Goal: Check status: Check status

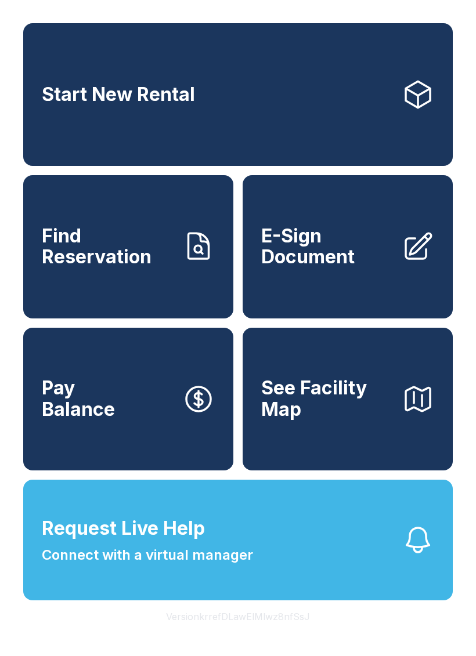
scroll to position [28, 0]
click at [162, 243] on span "Find Reservation" at bounding box center [107, 247] width 131 height 42
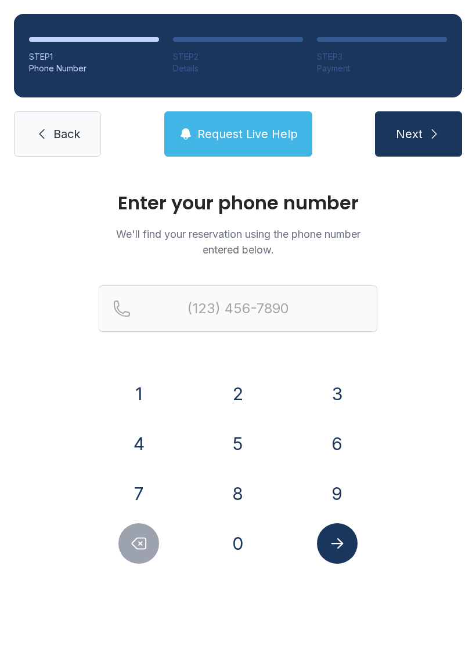
click at [337, 449] on button "6" at bounding box center [337, 443] width 41 height 41
click at [255, 542] on button "0" at bounding box center [237, 543] width 41 height 41
click at [349, 491] on button "9" at bounding box center [337, 493] width 41 height 41
click at [146, 496] on button "7" at bounding box center [138, 493] width 41 height 41
click at [145, 449] on button "4" at bounding box center [138, 443] width 41 height 41
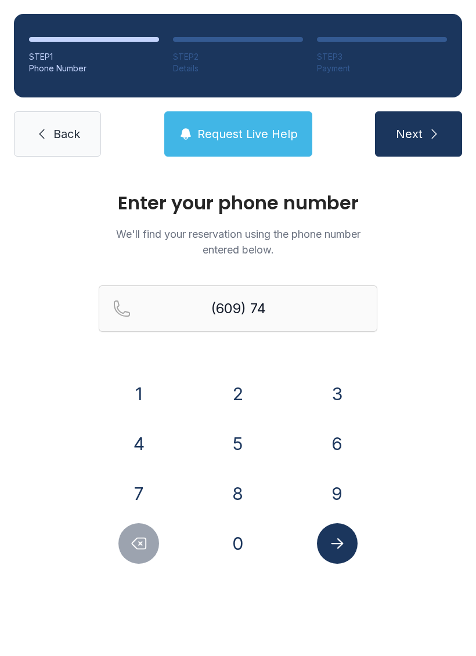
click at [239, 405] on button "2" at bounding box center [237, 393] width 41 height 41
click at [126, 401] on button "1" at bounding box center [138, 393] width 41 height 41
click at [144, 452] on button "4" at bounding box center [138, 443] width 41 height 41
click at [154, 496] on button "7" at bounding box center [138, 493] width 41 height 41
click at [238, 400] on button "2" at bounding box center [237, 393] width 41 height 41
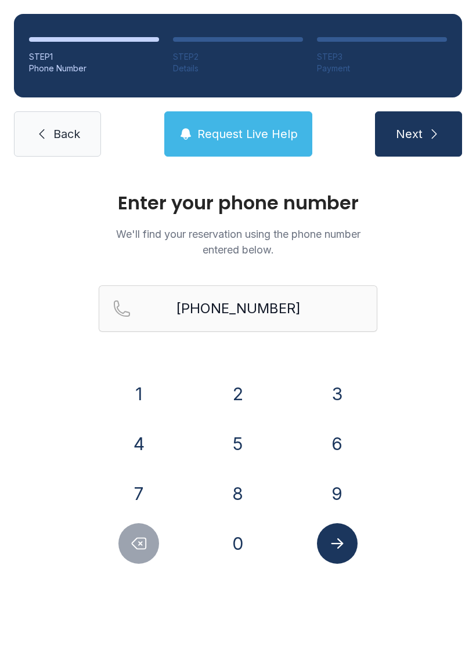
click at [339, 556] on button "Submit lookup form" at bounding box center [337, 543] width 41 height 41
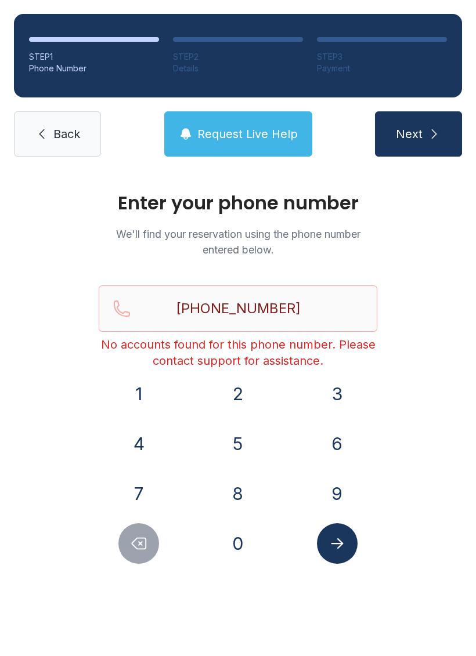
click at [143, 550] on icon "Delete number" at bounding box center [138, 543] width 17 height 17
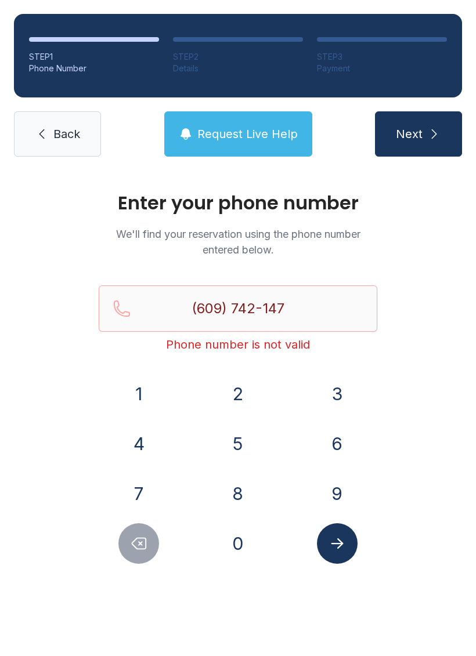
click at [143, 550] on icon "Delete number" at bounding box center [138, 543] width 17 height 17
click at [148, 551] on button "Delete number" at bounding box center [138, 543] width 41 height 41
click at [148, 550] on button "Delete number" at bounding box center [138, 543] width 41 height 41
click at [141, 572] on div "Enter your phone number We'll find your reservation using the phone number ente…" at bounding box center [238, 390] width 476 height 440
click at [153, 553] on button "Delete number" at bounding box center [138, 543] width 41 height 41
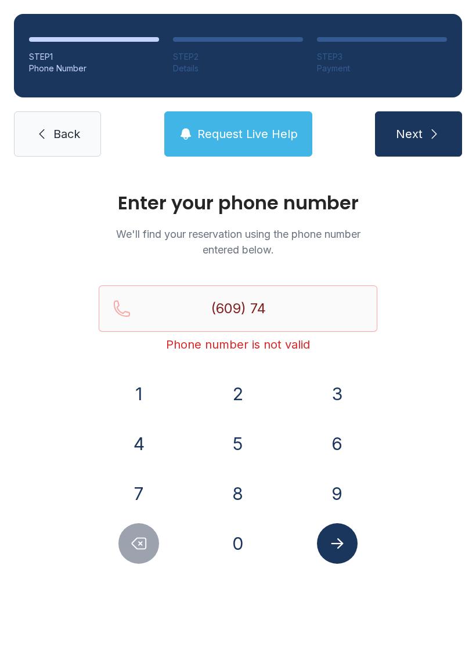
click at [153, 553] on button "Delete number" at bounding box center [138, 543] width 41 height 41
click at [136, 559] on button "Delete number" at bounding box center [138, 543] width 41 height 41
click at [135, 559] on button "Delete number" at bounding box center [138, 543] width 41 height 41
click at [152, 558] on button "Delete number" at bounding box center [138, 543] width 41 height 41
type input "(6"
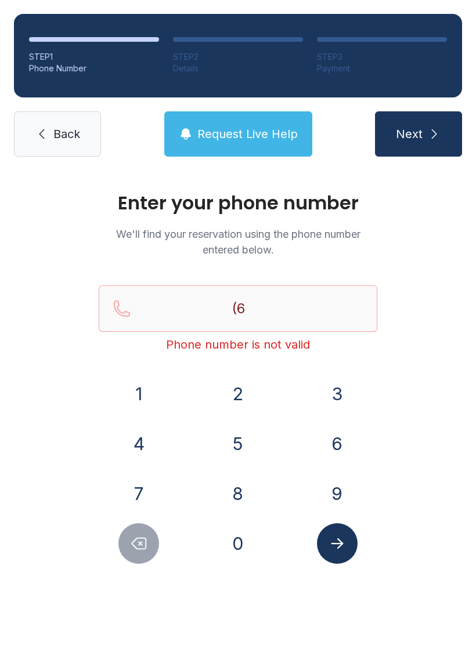
click at [154, 560] on div at bounding box center [139, 543] width 81 height 41
click at [144, 544] on icon "Delete number" at bounding box center [138, 543] width 17 height 17
